Goal: Find specific page/section: Find specific page/section

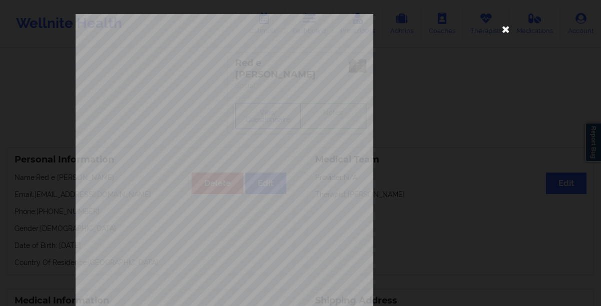
click at [500, 29] on icon at bounding box center [506, 29] width 16 height 16
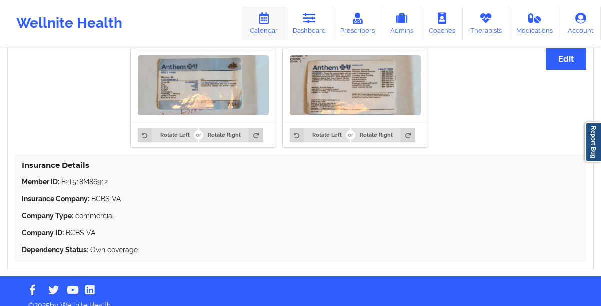
click at [270, 29] on link "Calendar" at bounding box center [263, 23] width 43 height 33
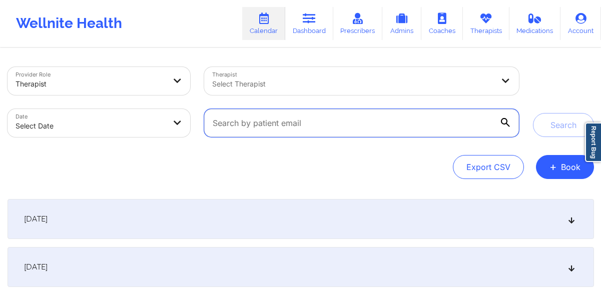
click at [314, 121] on input "text" at bounding box center [361, 123] width 314 height 28
paste input "[EMAIL_ADDRESS][DOMAIN_NAME]"
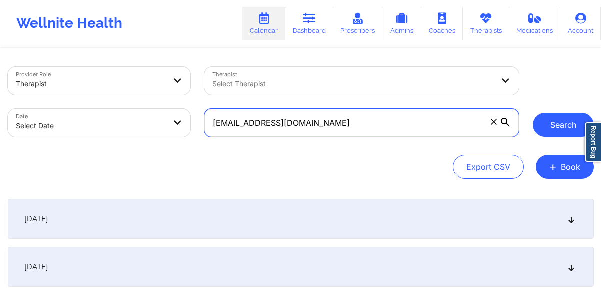
type input "[EMAIL_ADDRESS][DOMAIN_NAME]"
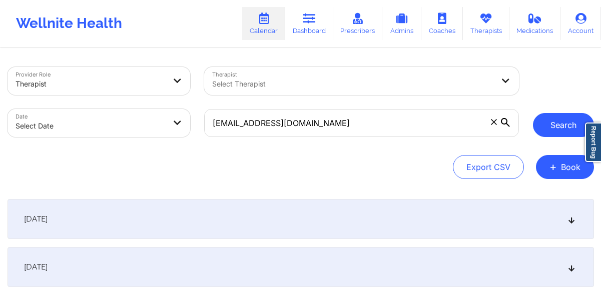
click at [565, 129] on button "Search" at bounding box center [563, 125] width 61 height 24
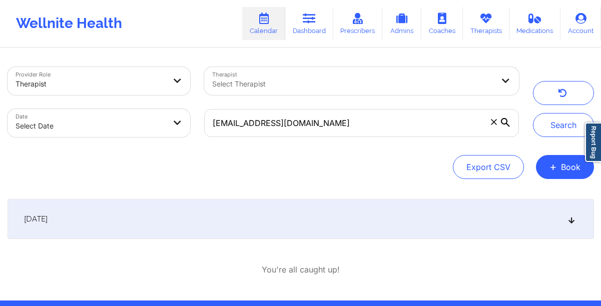
click at [270, 215] on div "[DATE]" at bounding box center [301, 219] width 587 height 40
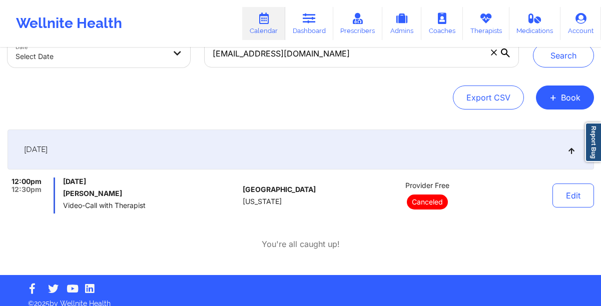
scroll to position [69, 0]
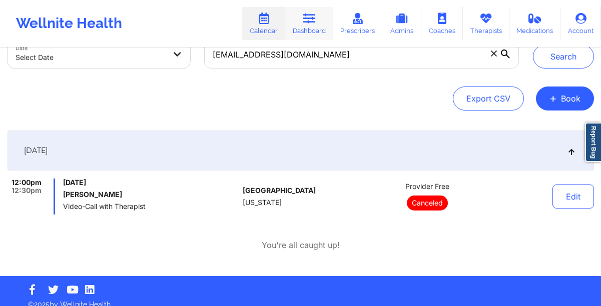
click at [301, 22] on link "Dashboard" at bounding box center [309, 23] width 48 height 33
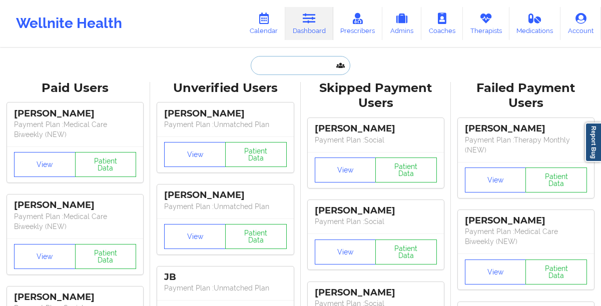
click at [277, 67] on input "text" at bounding box center [300, 65] width 99 height 19
paste input "[PHONE_NUMBER]"
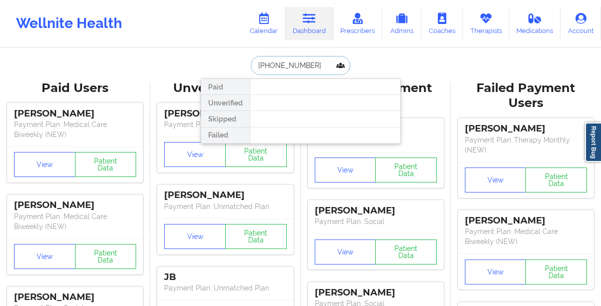
type input "[PHONE_NUMBER]"
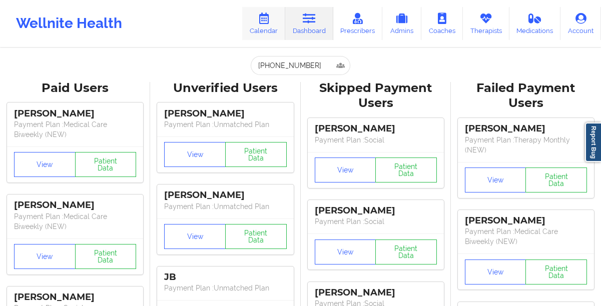
click at [262, 26] on link "Calendar" at bounding box center [263, 23] width 43 height 33
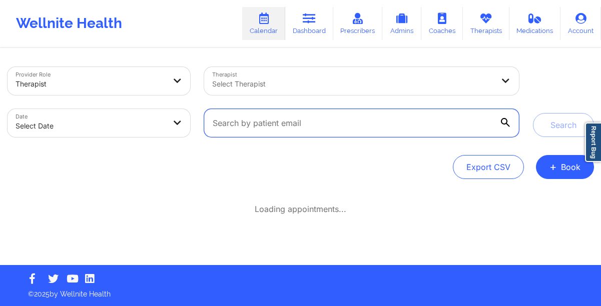
click at [285, 121] on input "text" at bounding box center [361, 123] width 314 height 28
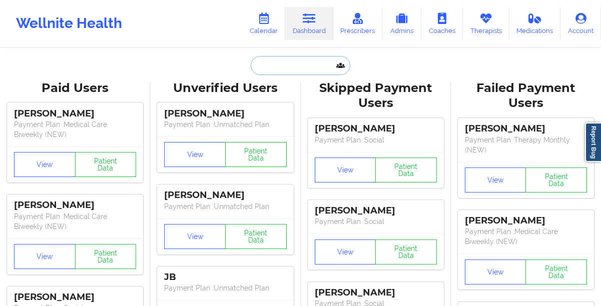
click at [286, 62] on input "text" at bounding box center [300, 65] width 99 height 19
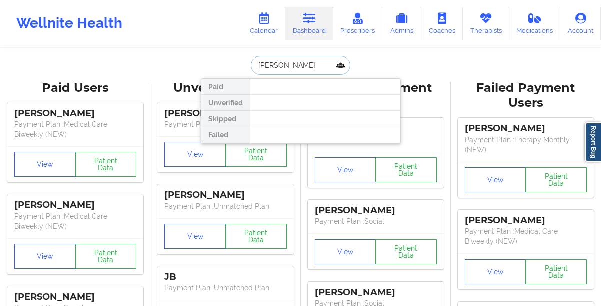
type input "[PERSON_NAME]"
click at [478, 25] on link "Therapists" at bounding box center [486, 23] width 47 height 33
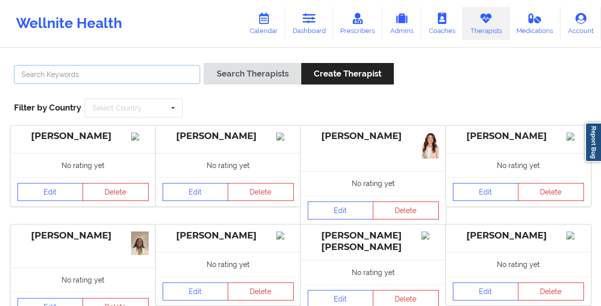
click at [156, 69] on input "text" at bounding box center [107, 74] width 186 height 19
paste input "10:00am-5:00pm"
paste input "[PERSON_NAME]"
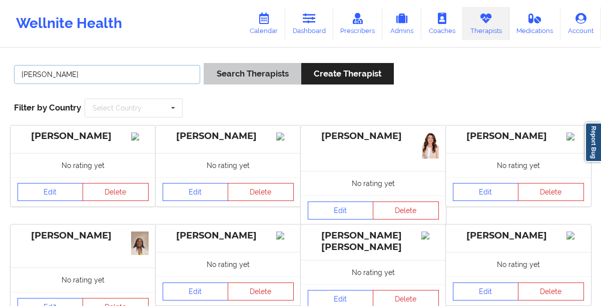
type input "[PERSON_NAME]"
drag, startPoint x: 240, startPoint y: 79, endPoint x: 221, endPoint y: 78, distance: 19.5
click at [240, 79] on button "Search Therapists" at bounding box center [252, 74] width 97 height 22
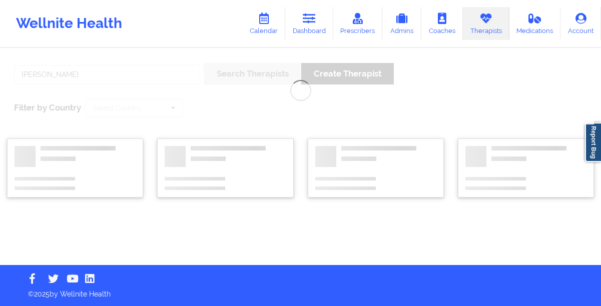
click at [219, 75] on div "[PERSON_NAME] Search Therapists Create Therapist Filter by Country Select Count…" at bounding box center [300, 157] width 601 height 216
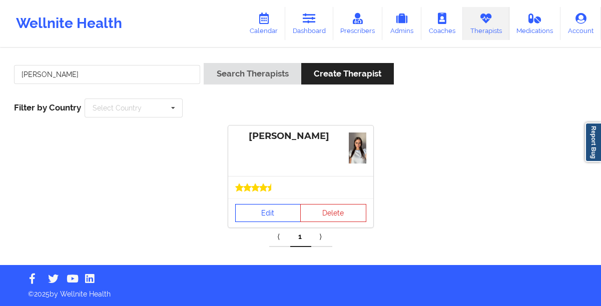
click at [251, 207] on link "Edit" at bounding box center [268, 213] width 66 height 18
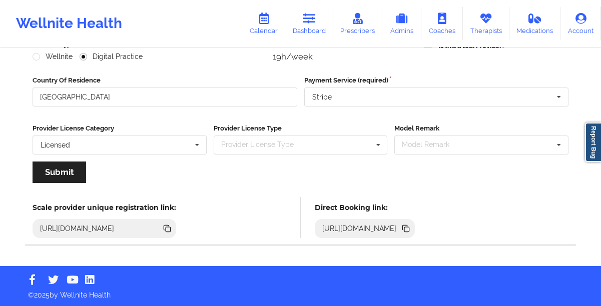
scroll to position [142, 0]
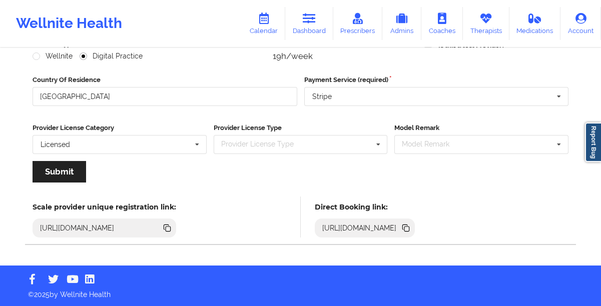
click at [411, 229] on icon at bounding box center [405, 228] width 11 height 11
click at [486, 26] on link "Therapists" at bounding box center [486, 23] width 47 height 33
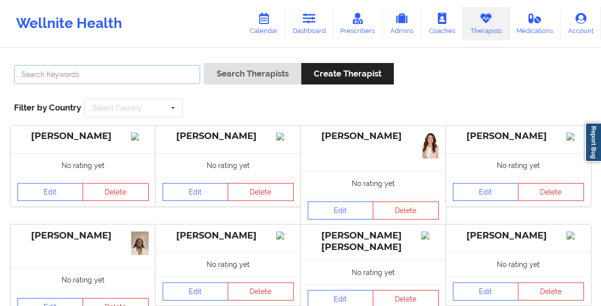
click at [138, 76] on input "text" at bounding box center [107, 74] width 186 height 19
paste input "[PERSON_NAME]"
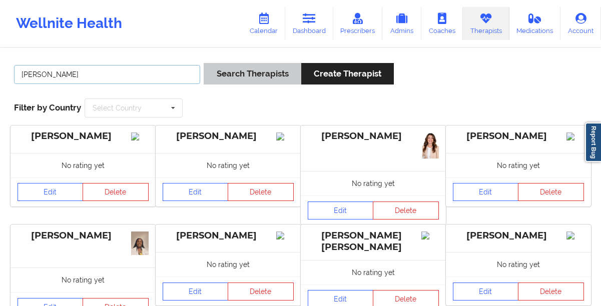
type input "[PERSON_NAME]"
click at [234, 76] on button "Search Therapists" at bounding box center [252, 74] width 97 height 22
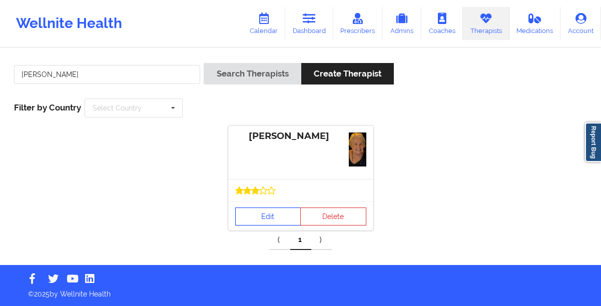
click at [248, 214] on link "Edit" at bounding box center [268, 217] width 66 height 18
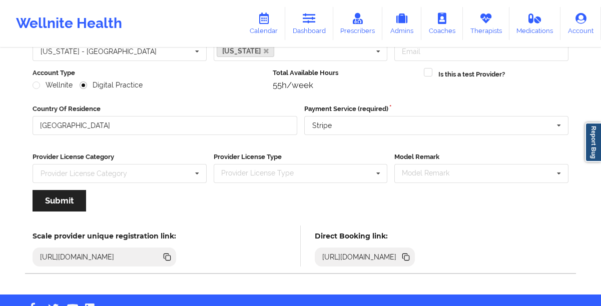
scroll to position [142, 0]
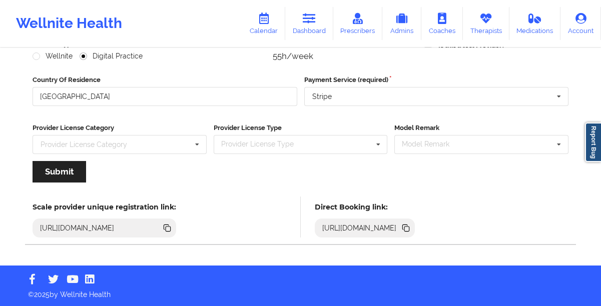
click at [409, 227] on icon at bounding box center [406, 229] width 5 height 5
click at [473, 23] on link "Therapists" at bounding box center [486, 23] width 47 height 33
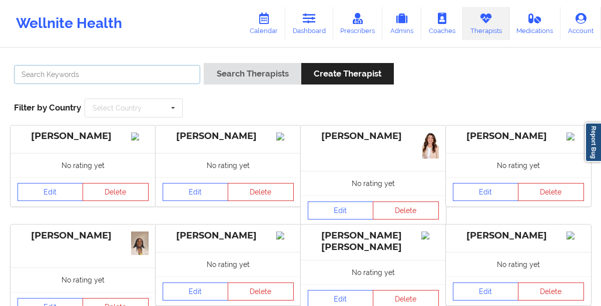
click at [181, 72] on input "text" at bounding box center [107, 74] width 186 height 19
paste input "[PERSON_NAME]"
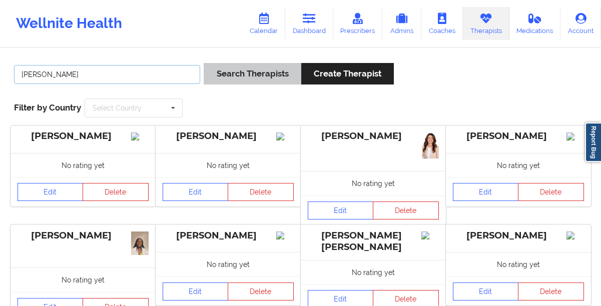
type input "[PERSON_NAME]"
click at [237, 71] on button "Search Therapists" at bounding box center [252, 74] width 97 height 22
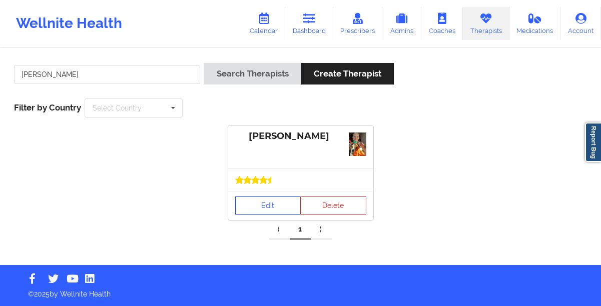
click at [247, 200] on link "Edit" at bounding box center [268, 206] width 66 height 18
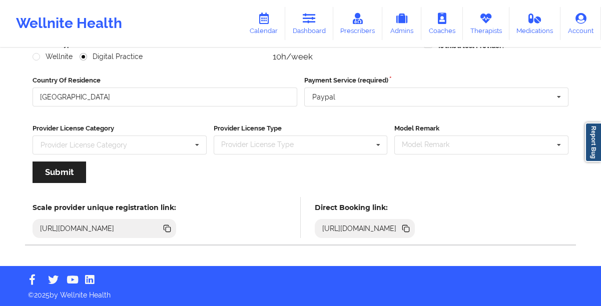
scroll to position [142, 0]
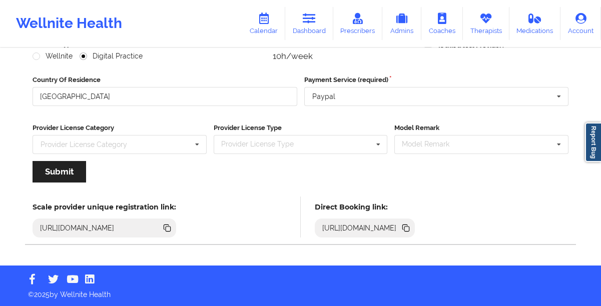
click at [409, 227] on icon at bounding box center [406, 229] width 5 height 5
